Goal: Feedback & Contribution: Contribute content

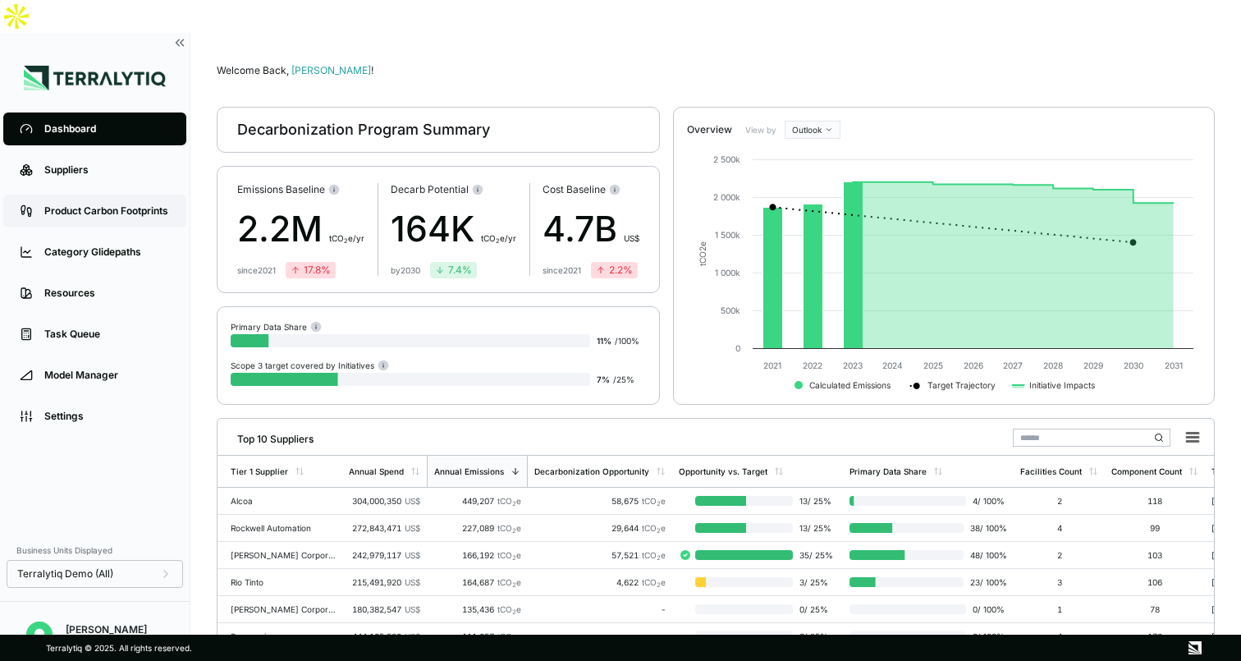
click at [142, 195] on link "Product Carbon Footprints" at bounding box center [94, 211] width 183 height 33
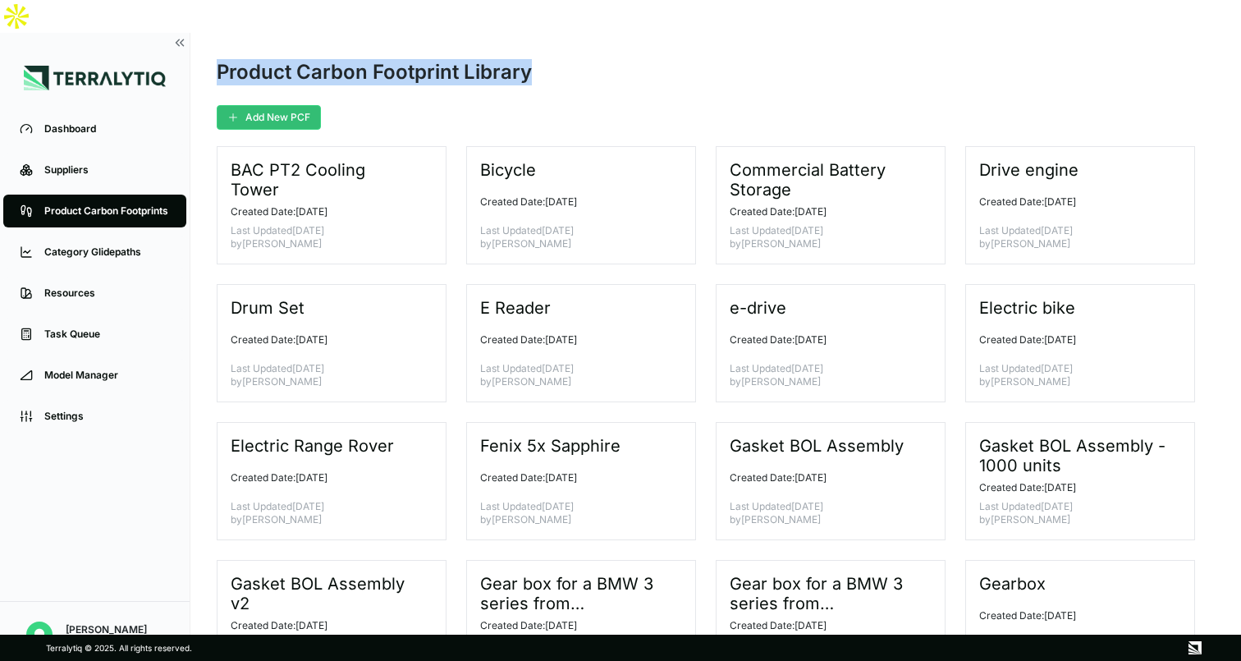
drag, startPoint x: 214, startPoint y: 37, endPoint x: 546, endPoint y: 40, distance: 331.6
click at [547, 40] on main "Product Carbon Footprint Library Add New PCF BAC PT2 Cooling Tower Created Date…" at bounding box center [715, 350] width 1051 height 634
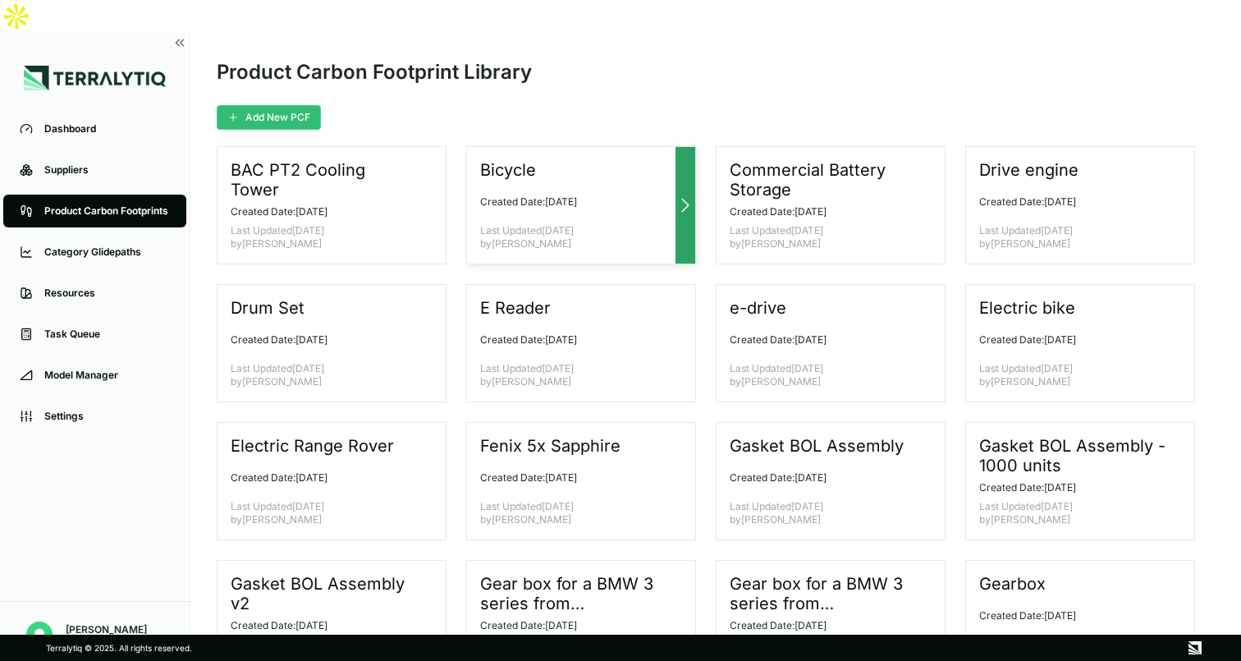
click at [691, 161] on div at bounding box center [686, 205] width 20 height 117
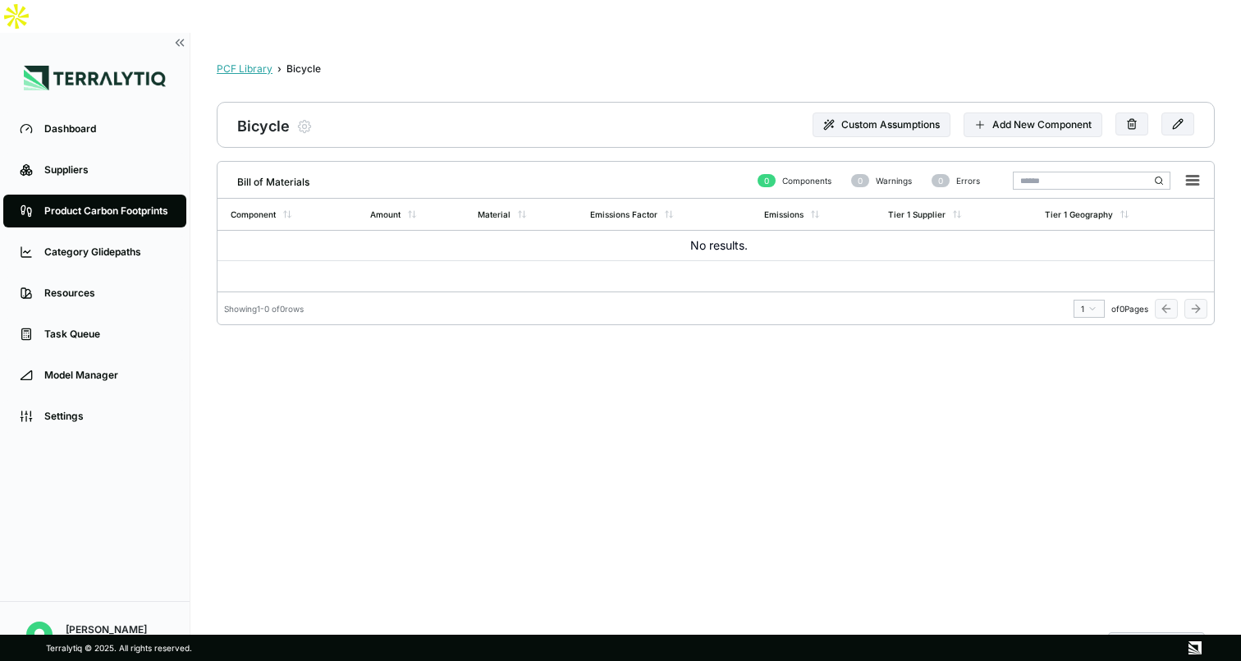
click at [249, 62] on div "PCF Library" at bounding box center [245, 68] width 56 height 13
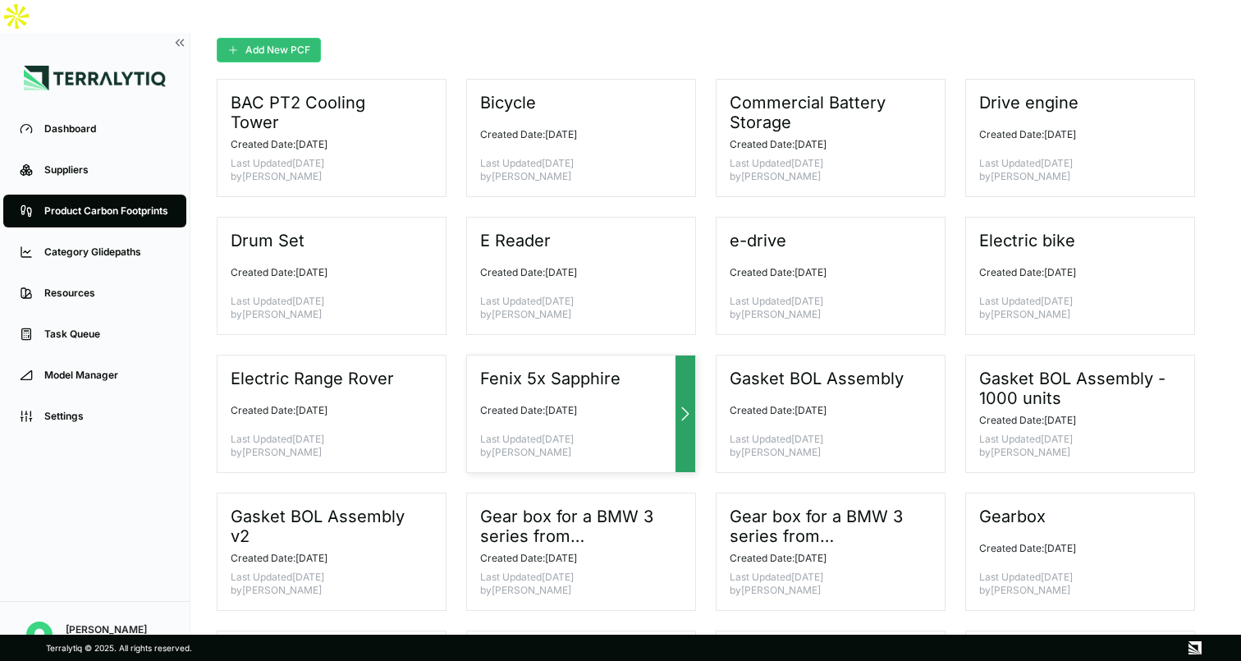
scroll to position [69, 0]
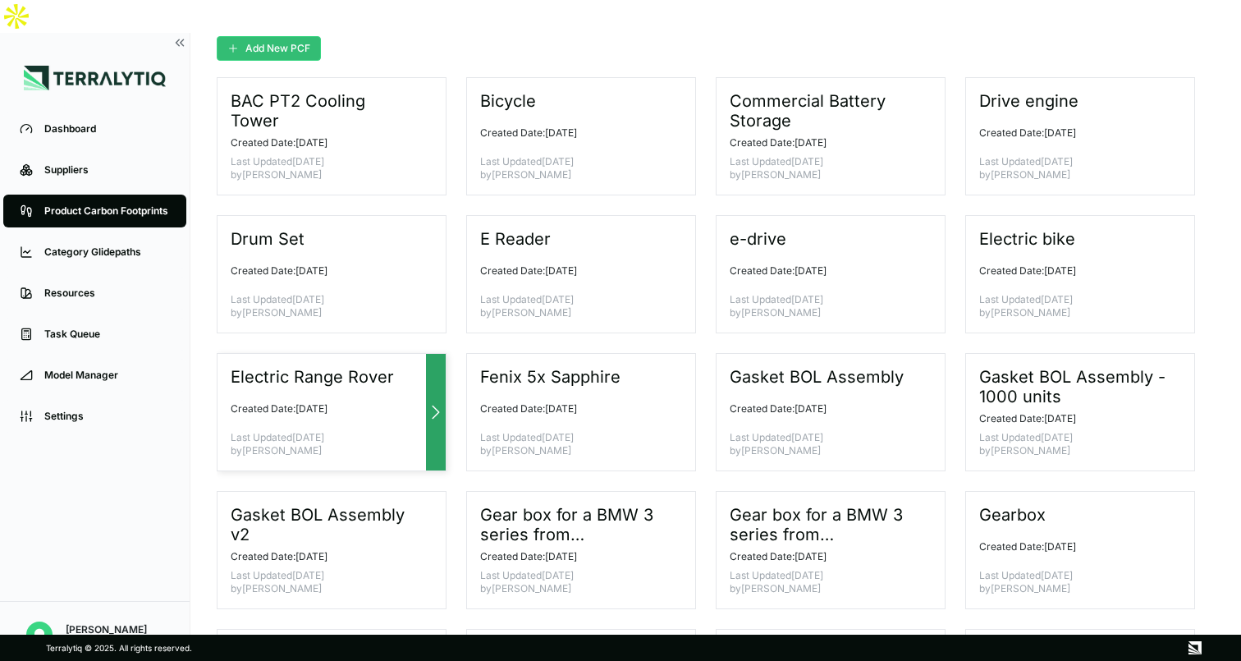
click at [428, 358] on div at bounding box center [436, 412] width 20 height 117
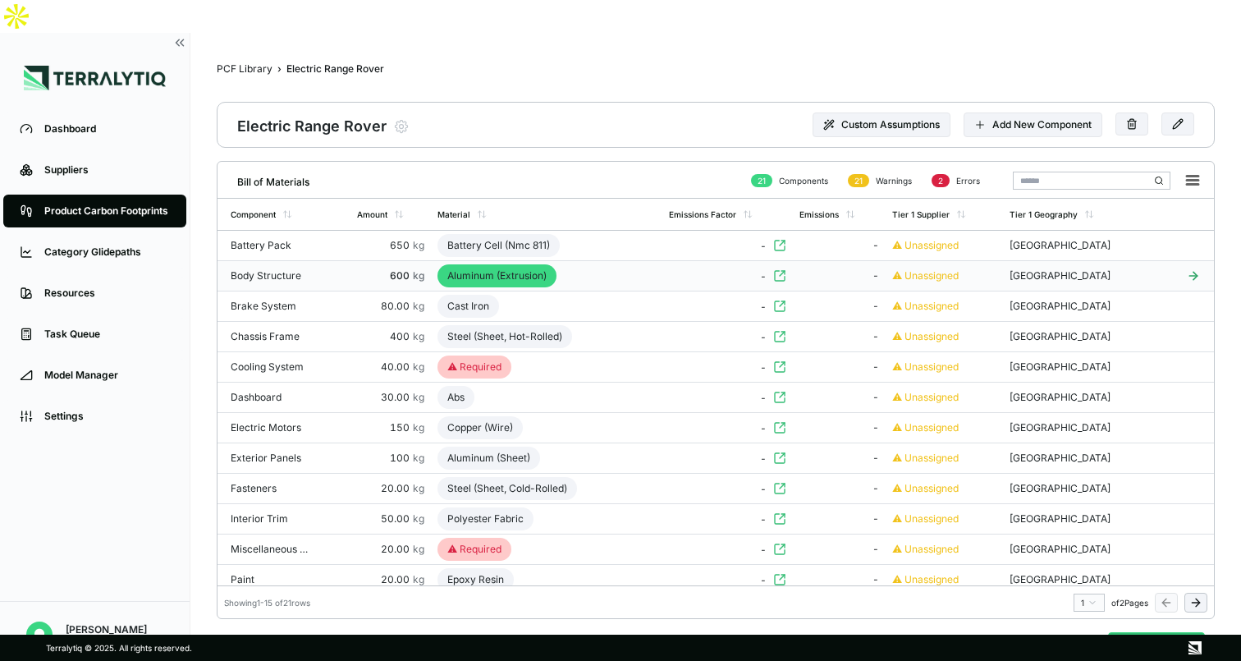
click at [510, 264] on div "Aluminum (Extrusion)" at bounding box center [496, 275] width 119 height 23
click at [514, 264] on div "Aluminum (Extrusion)" at bounding box center [496, 275] width 119 height 23
click at [547, 264] on div "Aluminum (Extrusion)" at bounding box center [496, 275] width 119 height 23
click at [786, 269] on icon at bounding box center [779, 275] width 13 height 13
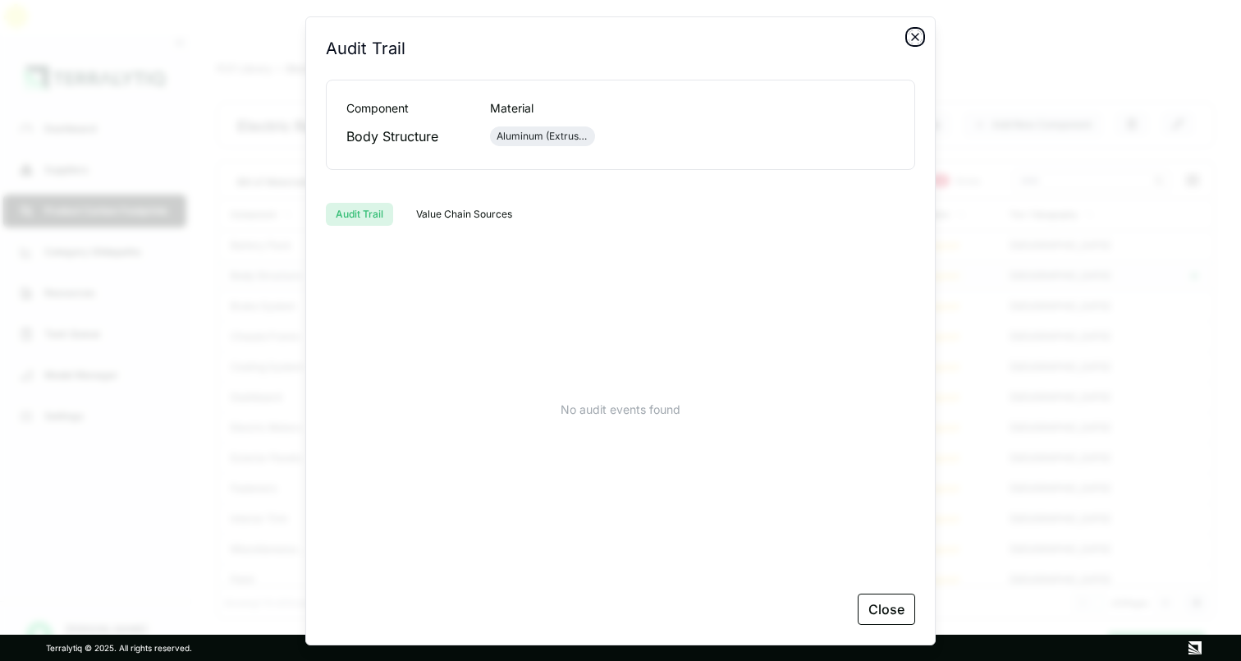
click at [914, 40] on icon "button" at bounding box center [915, 36] width 13 height 13
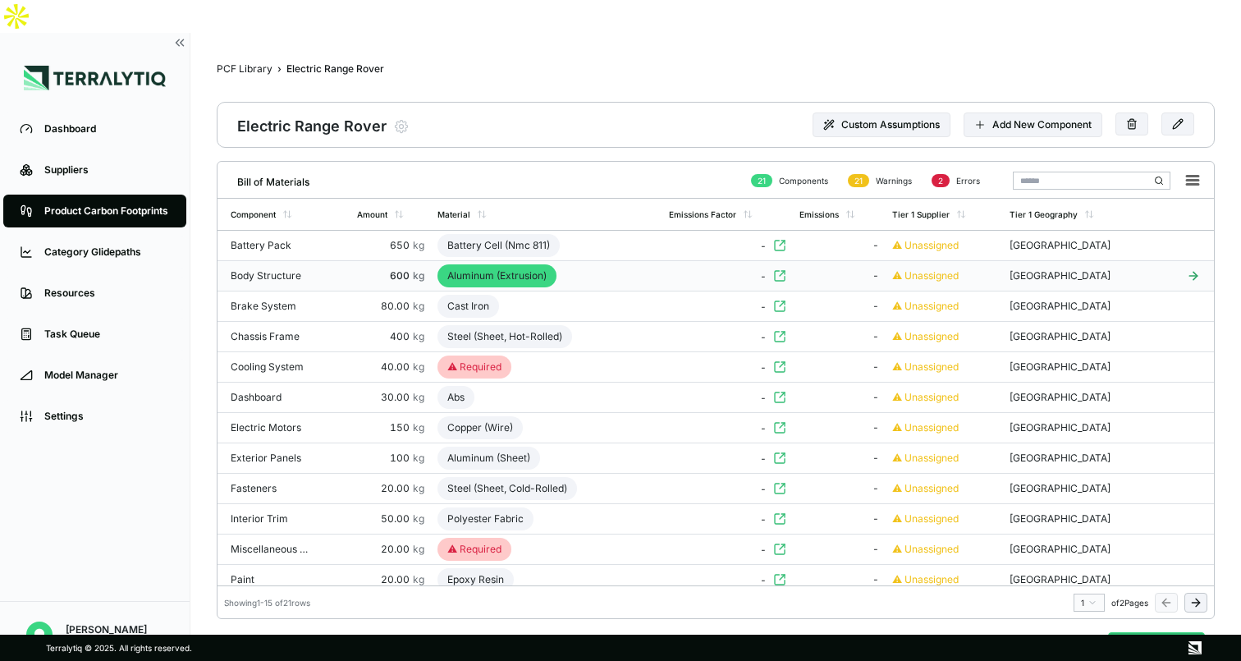
click at [502, 264] on div "Aluminum (Extrusion)" at bounding box center [496, 275] width 119 height 23
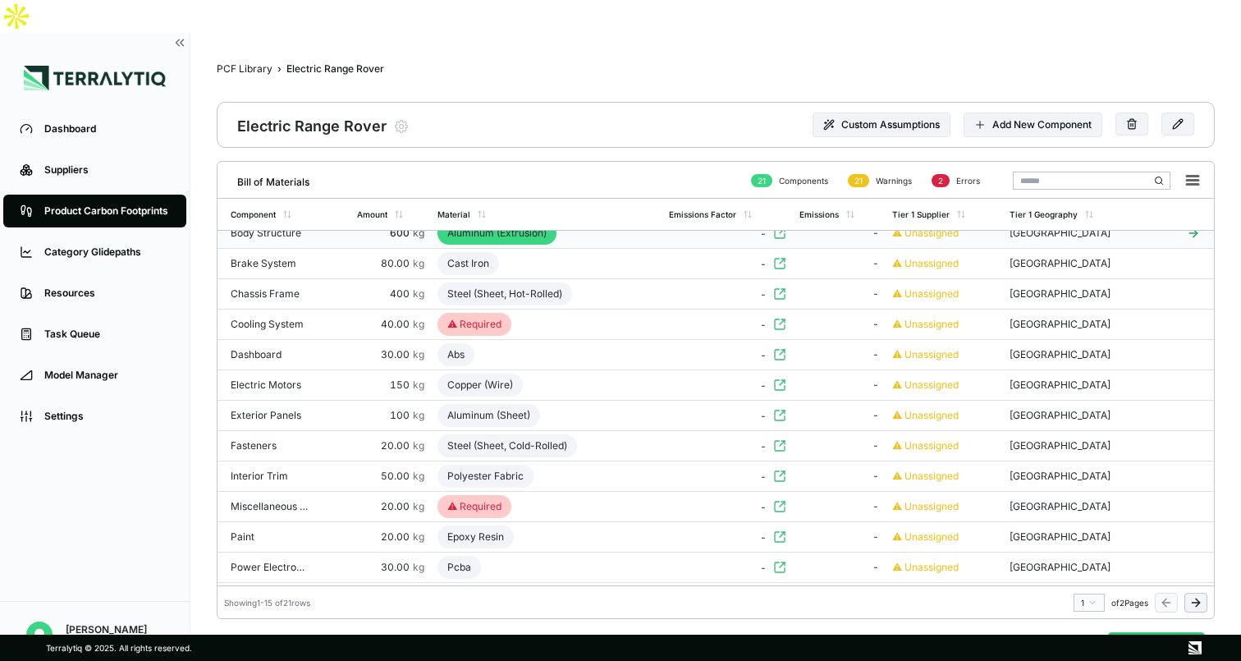
scroll to position [31, 0]
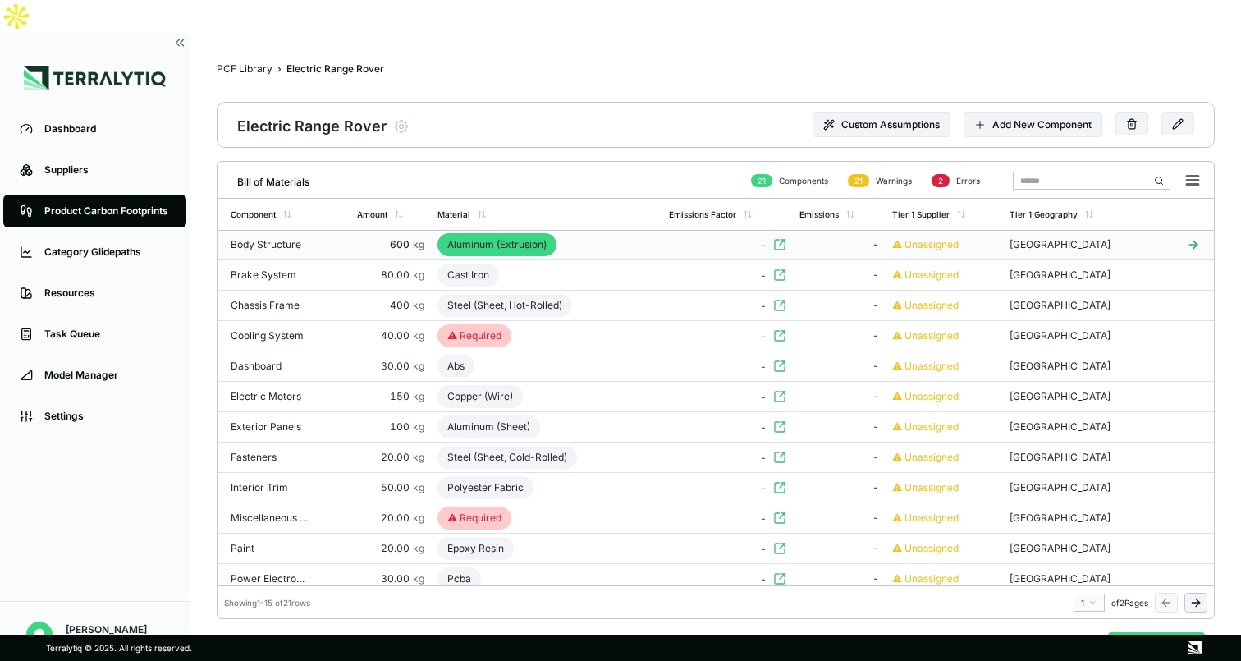
click at [1165, 632] on button "Analyze PCF" at bounding box center [1156, 647] width 97 height 31
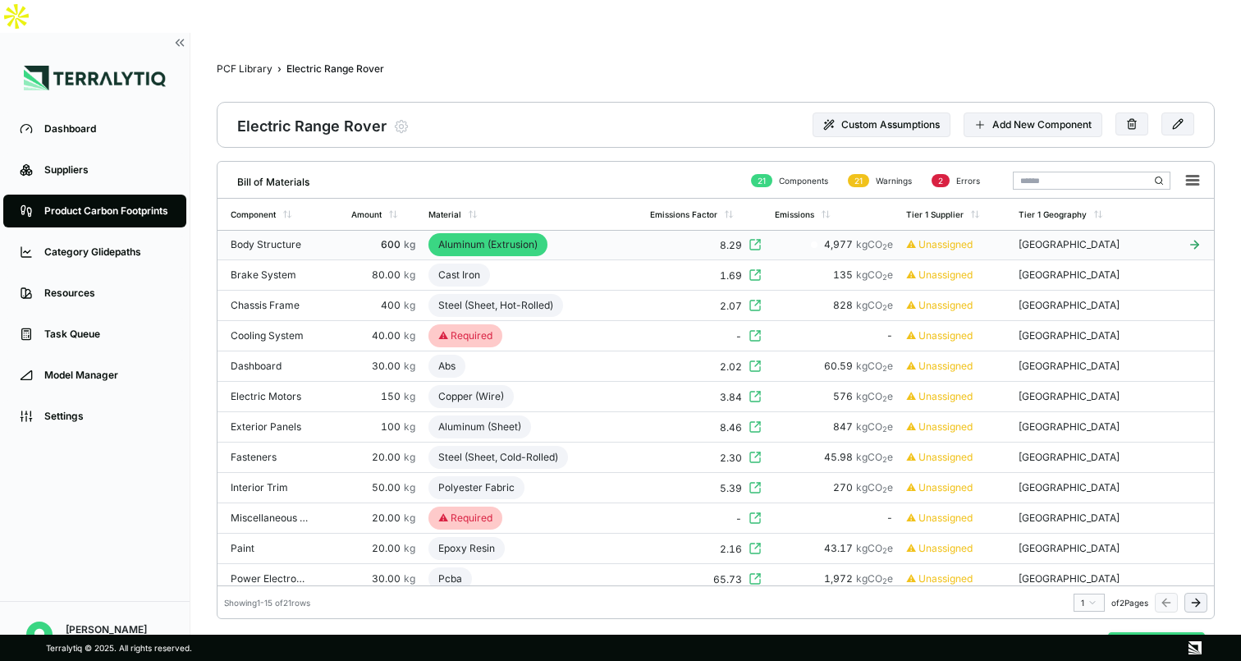
click at [1140, 632] on button "Analyze PCF" at bounding box center [1156, 647] width 97 height 31
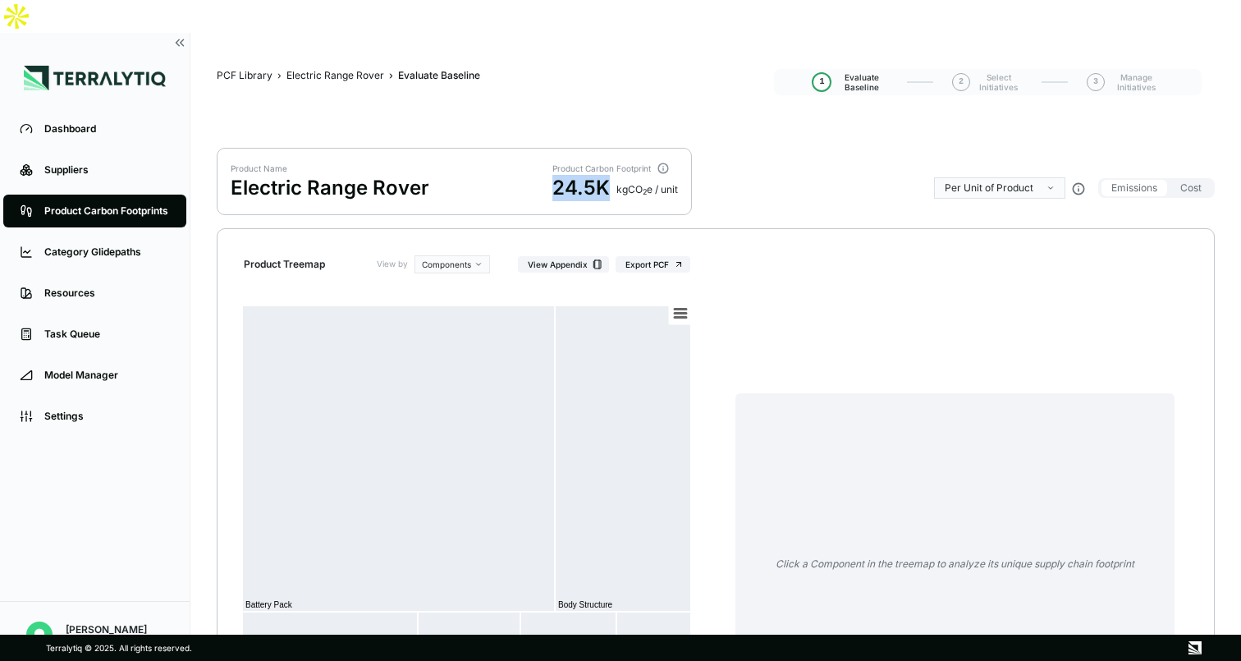
drag, startPoint x: 552, startPoint y: 154, endPoint x: 607, endPoint y: 153, distance: 55.0
click at [607, 153] on div "Product Name Electric Range Rover Product Carbon Footprint 24.5K kg CO 2 e / un…" at bounding box center [454, 181] width 475 height 67
click at [552, 175] on div "24.5K" at bounding box center [580, 188] width 57 height 26
drag, startPoint x: 552, startPoint y: 153, endPoint x: 662, endPoint y: 153, distance: 109.2
click at [662, 175] on div "24.5K kg CO 2 e / unit" at bounding box center [615, 188] width 126 height 26
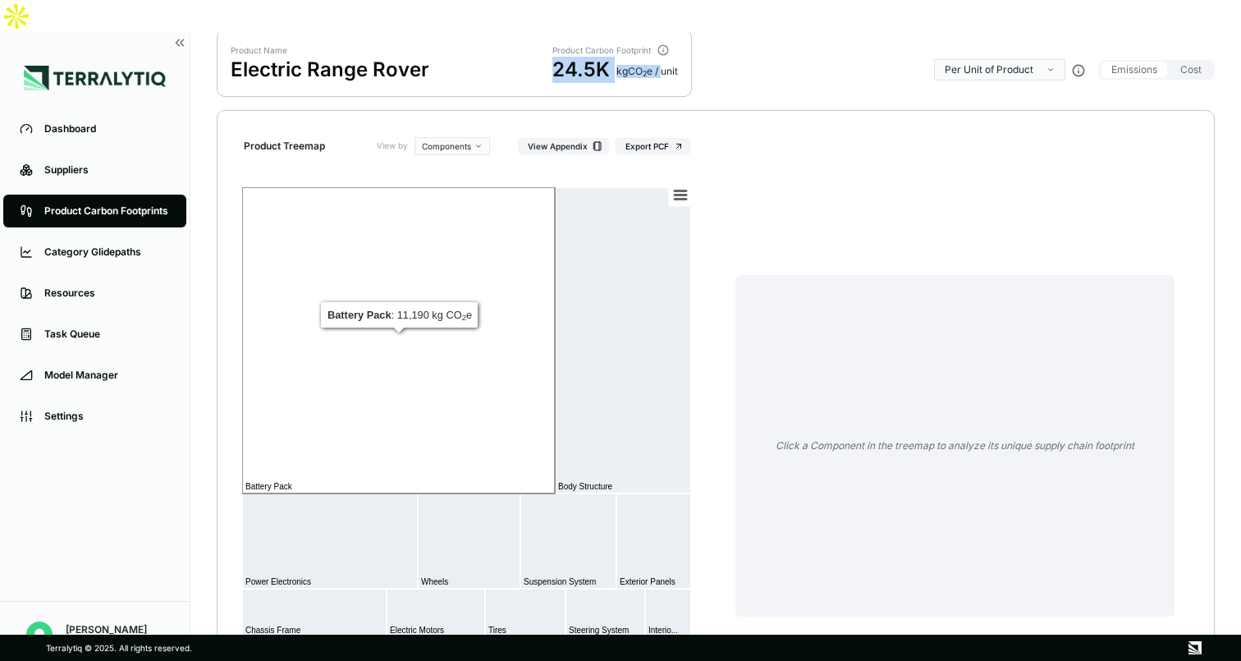
scroll to position [135, 0]
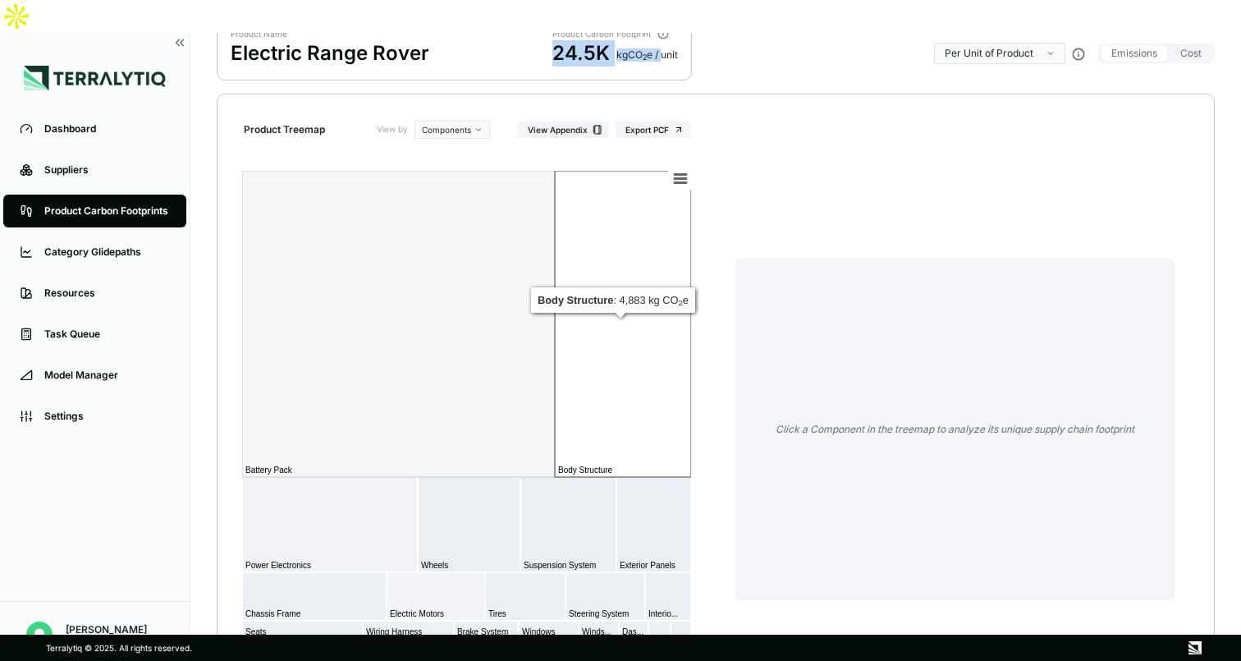
click at [639, 421] on rect at bounding box center [623, 324] width 136 height 306
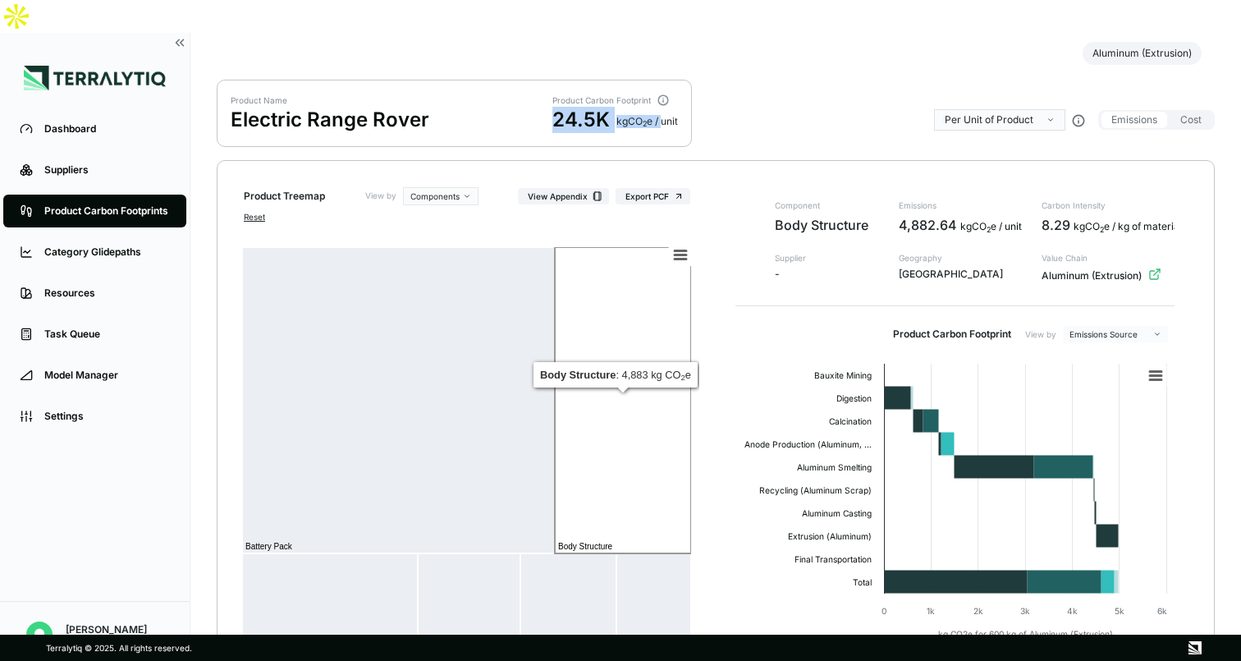
scroll to position [63, 0]
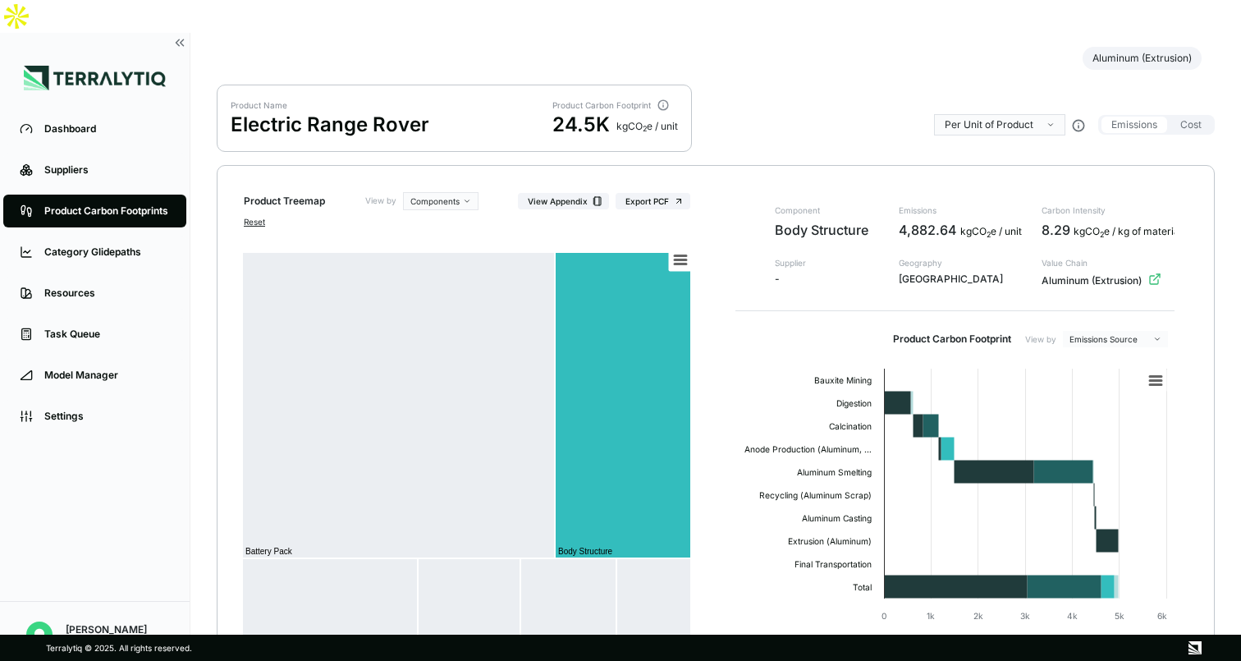
click at [117, 204] on div "Product Carbon Footprints" at bounding box center [107, 210] width 126 height 13
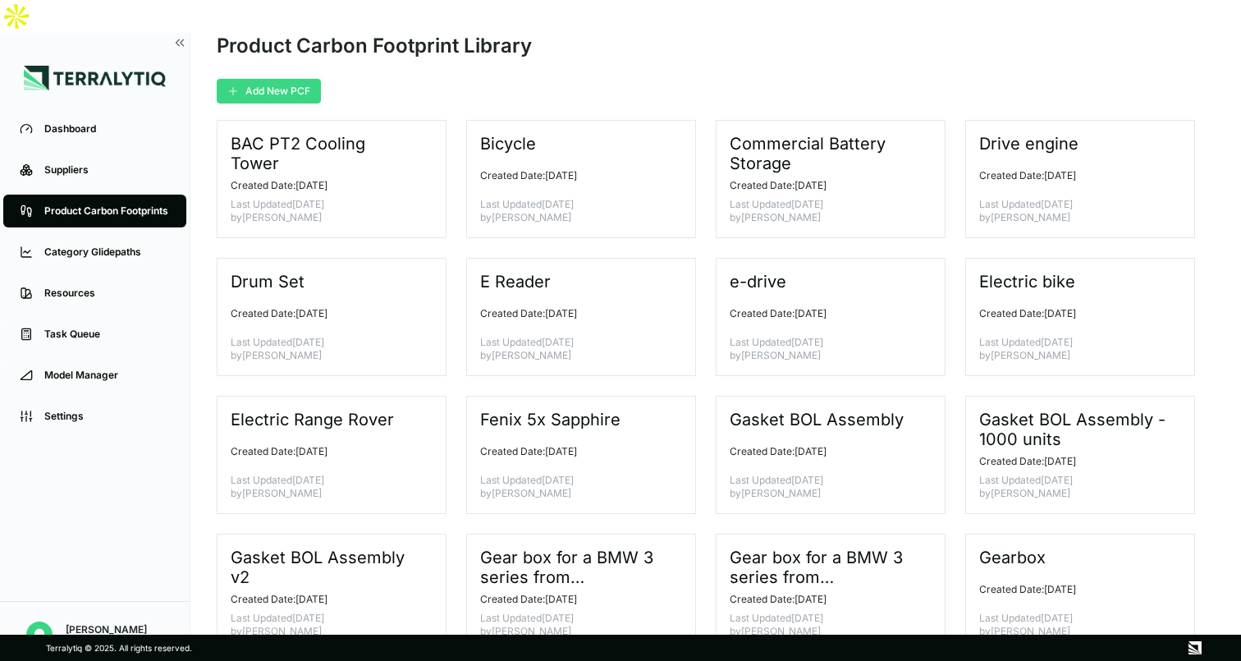
click at [278, 79] on button "Add New PCF" at bounding box center [269, 91] width 104 height 25
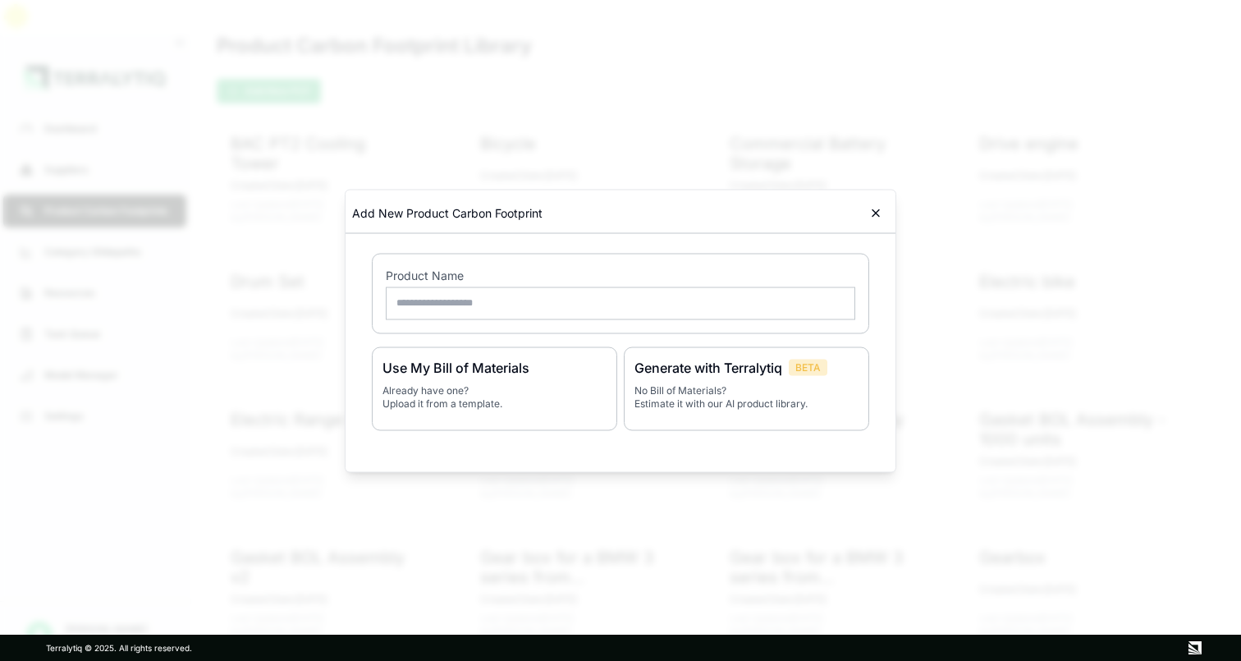
click at [520, 308] on input "text" at bounding box center [620, 302] width 469 height 33
click at [525, 307] on input "******" at bounding box center [620, 302] width 469 height 33
type input "**********"
click at [793, 420] on div "Generate with Terralytiq BETA No Bill of Materials? Estimate it with our AI pro…" at bounding box center [746, 388] width 245 height 84
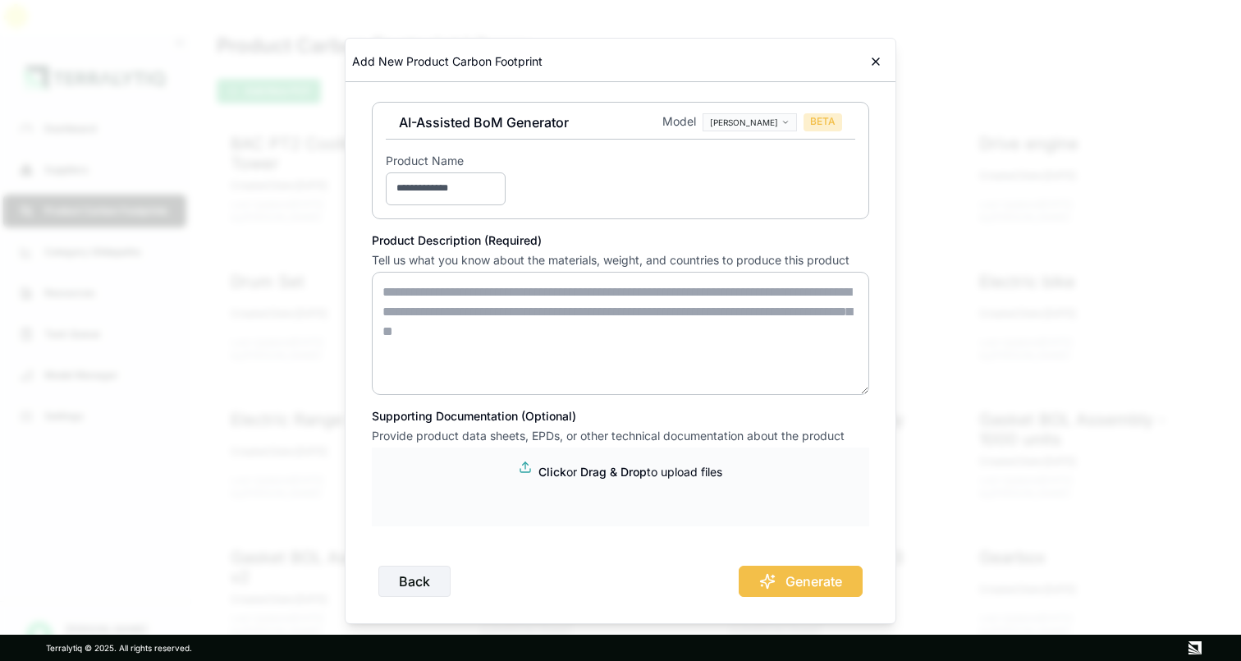
click at [779, 125] on body "Dashboard Suppliers Product Carbon Footprints Category Glidepaths Resources Tas…" at bounding box center [620, 330] width 1241 height 661
click at [764, 144] on div "[PERSON_NAME]" at bounding box center [797, 150] width 97 height 20
click at [392, 307] on textarea at bounding box center [620, 333] width 497 height 123
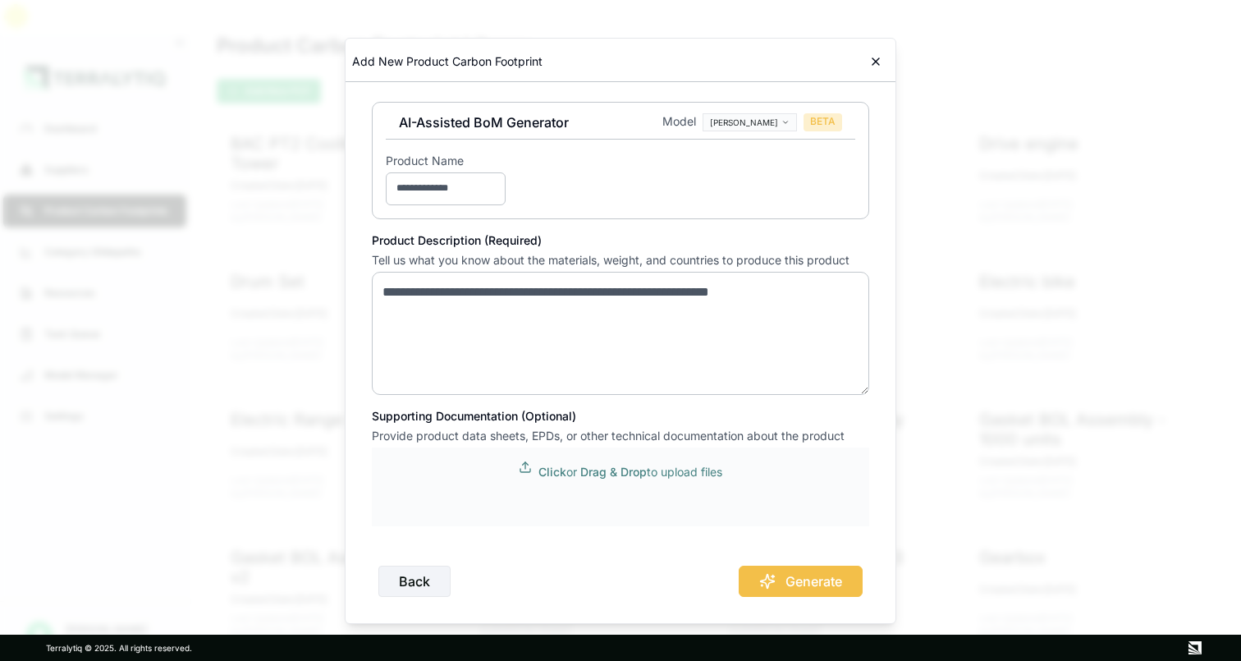
type textarea "**********"
click at [577, 471] on p "Click or Drag & Drop to upload files" at bounding box center [630, 472] width 184 height 16
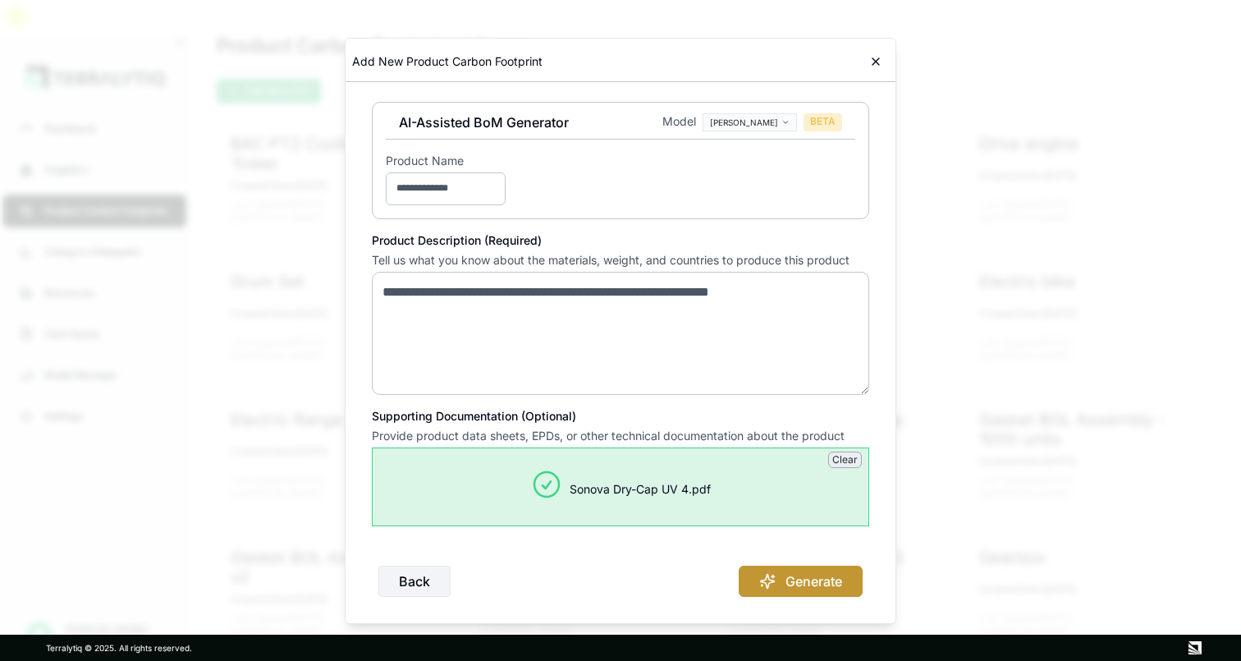
click at [791, 578] on button "Generate" at bounding box center [801, 581] width 124 height 31
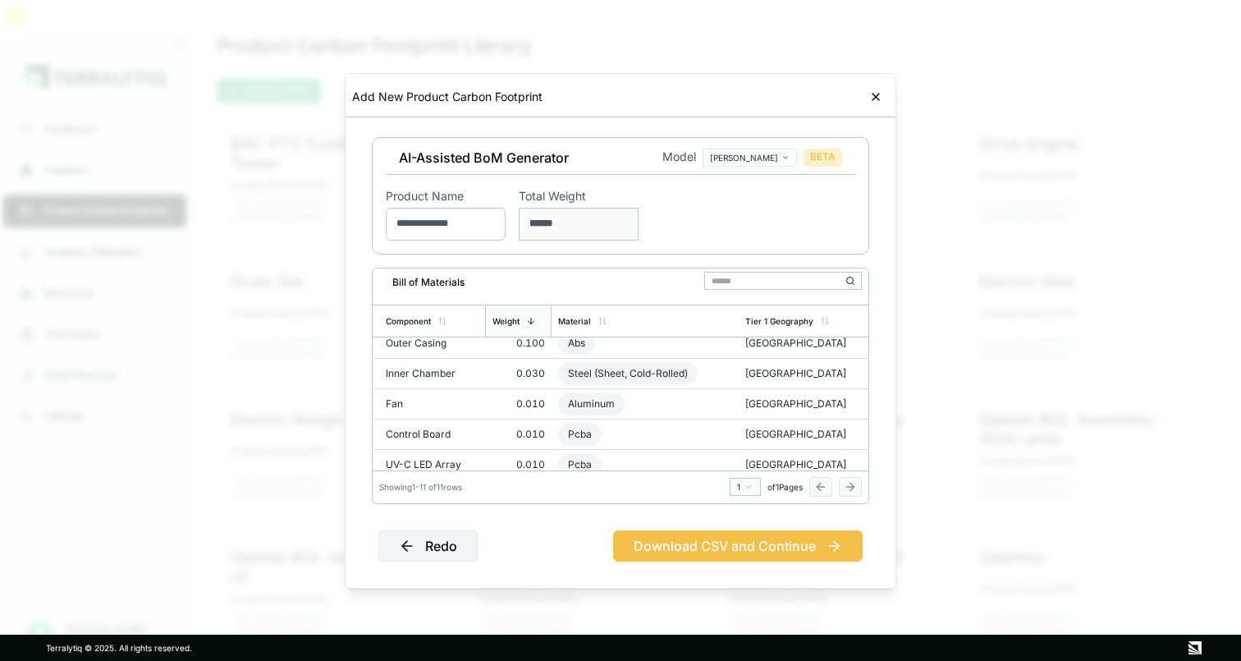
scroll to position [0, 0]
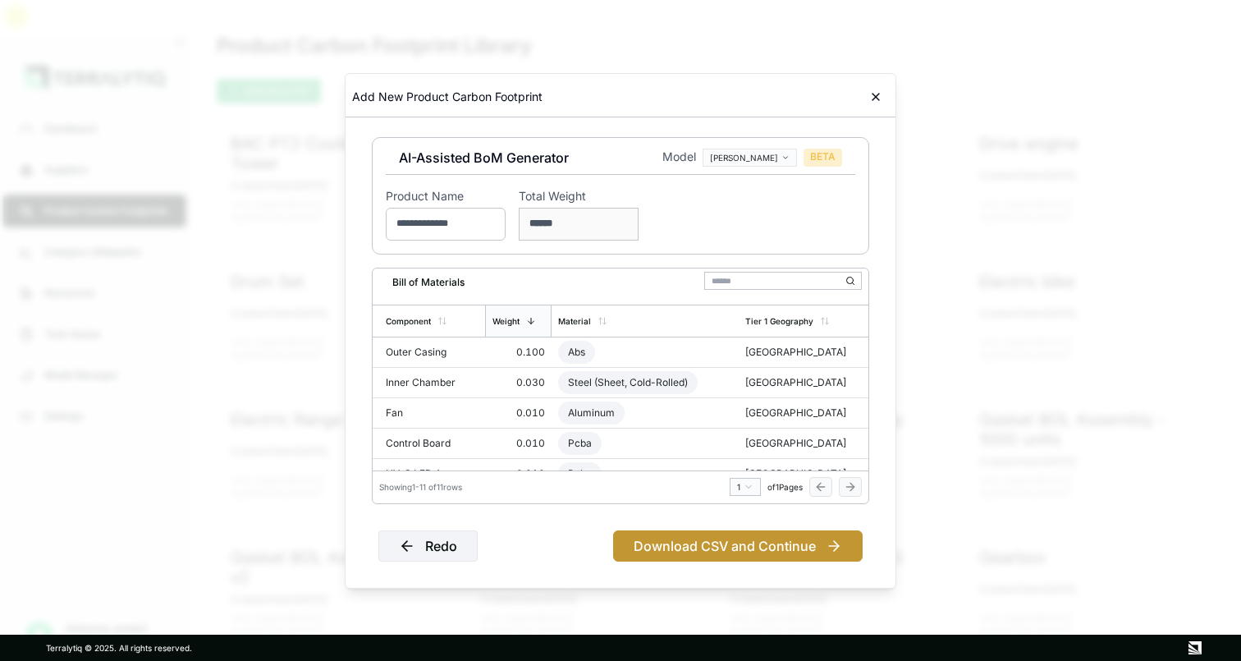
click at [743, 552] on button "Download CSV and Continue" at bounding box center [738, 545] width 250 height 31
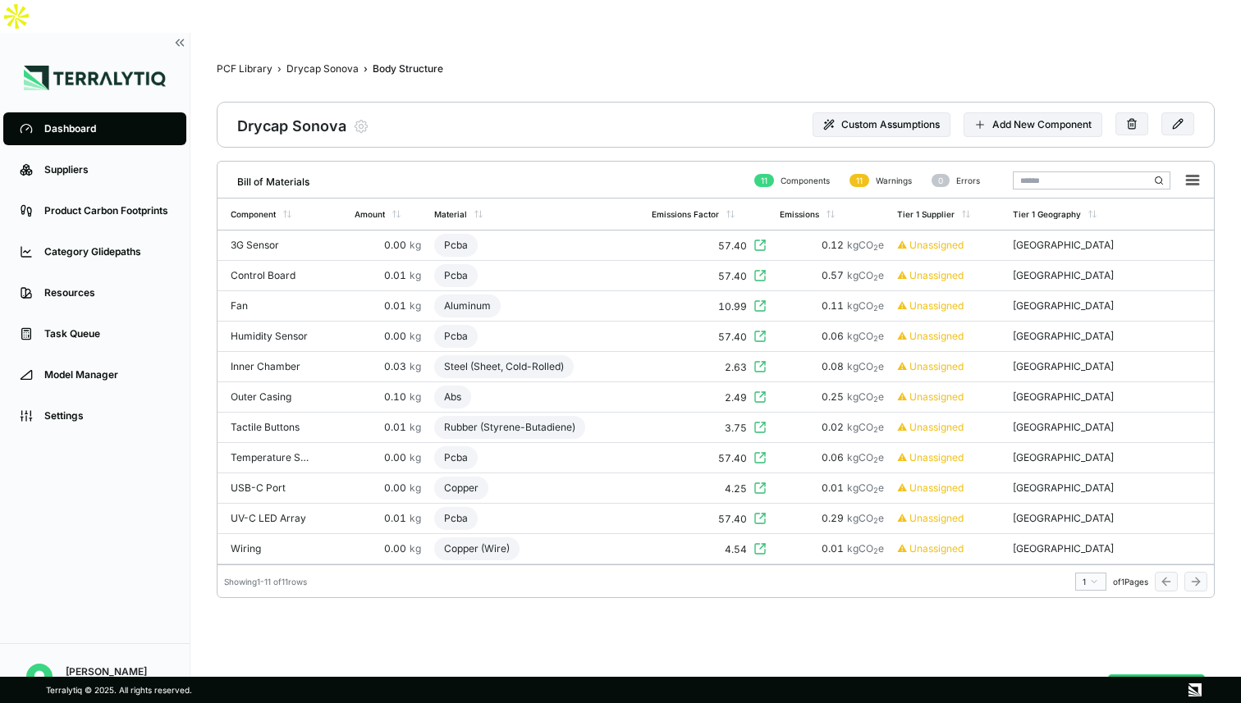
click at [73, 112] on link "Dashboard" at bounding box center [94, 128] width 183 height 33
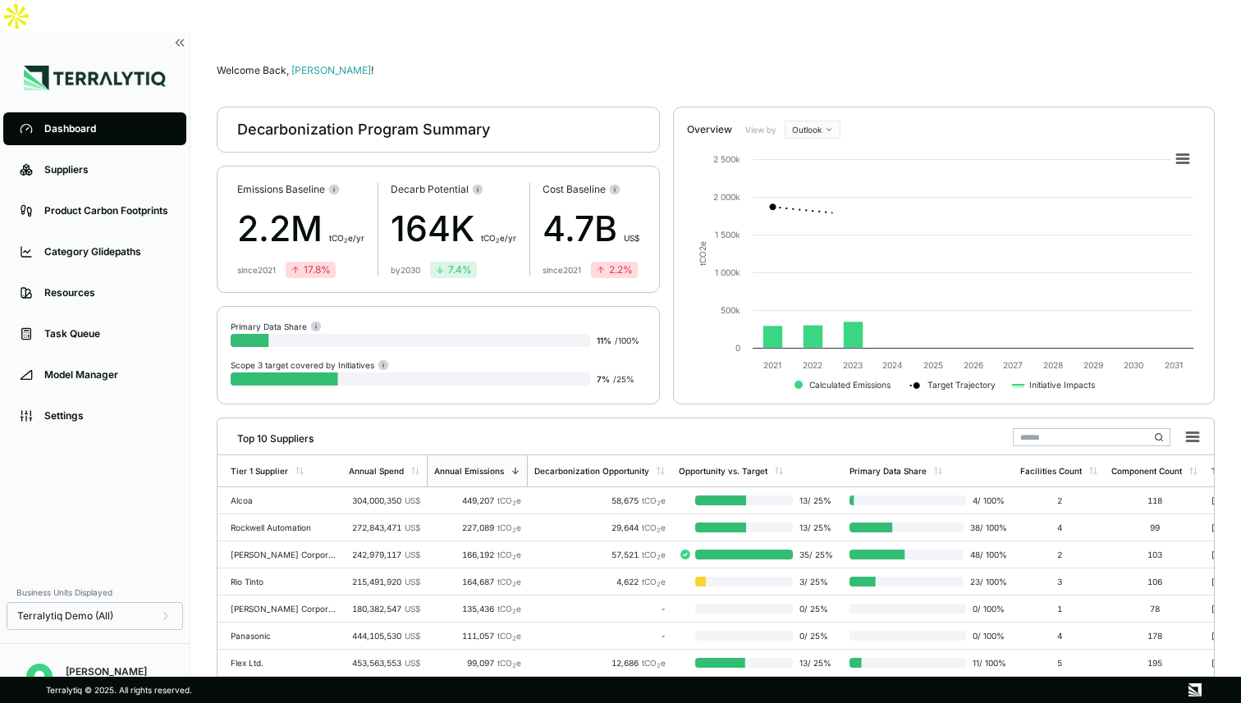
click at [82, 122] on div "Dashboard" at bounding box center [107, 128] width 126 height 13
